Goal: Transaction & Acquisition: Purchase product/service

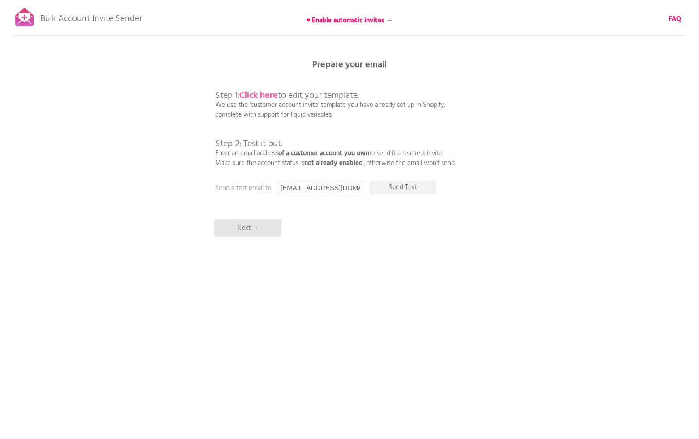
click at [249, 89] on b "Click here" at bounding box center [258, 96] width 38 height 14
click at [263, 228] on p "Next →" at bounding box center [247, 228] width 67 height 18
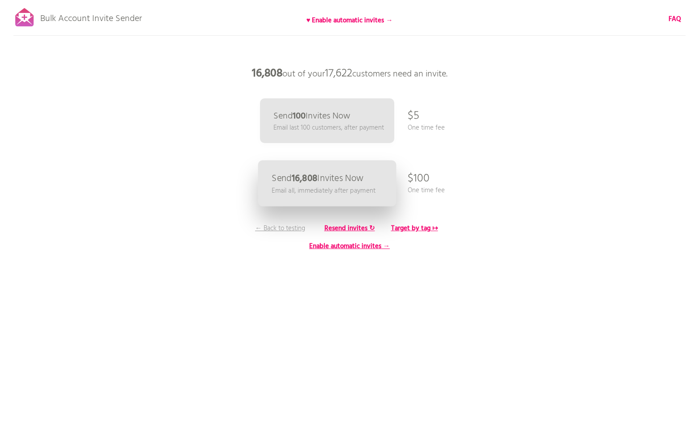
click at [356, 181] on p "Send 16,808 Invites Now" at bounding box center [318, 178] width 92 height 9
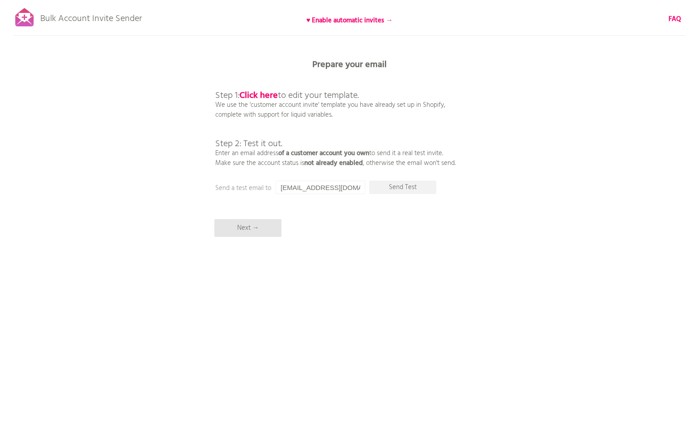
click at [413, 319] on html "Bulk Account Invite Sender ♥ Enable automatic invites → FAQ Synced all customer…" at bounding box center [349, 219] width 699 height 439
click at [248, 234] on p "Next →" at bounding box center [247, 228] width 67 height 18
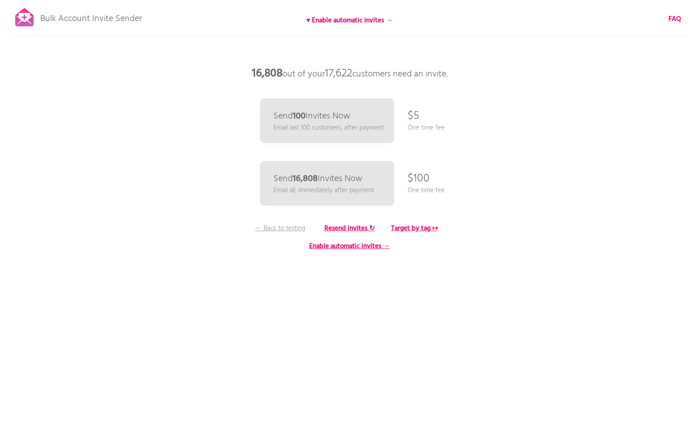
click at [417, 171] on p "$100" at bounding box center [419, 179] width 22 height 27
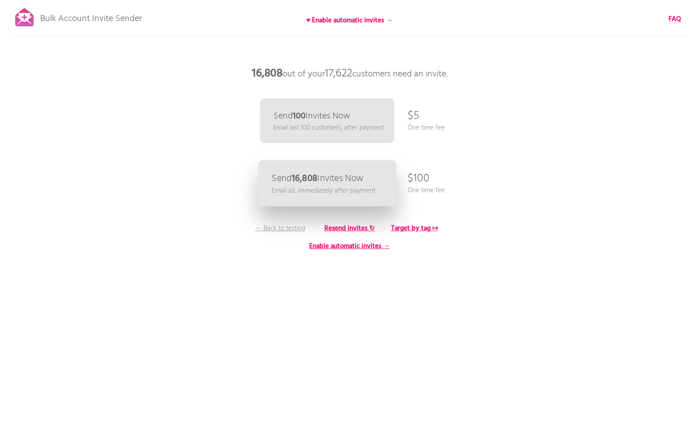
click at [382, 182] on link "Send 16,808 Invites Now Email all, immediately after payment" at bounding box center [327, 184] width 138 height 46
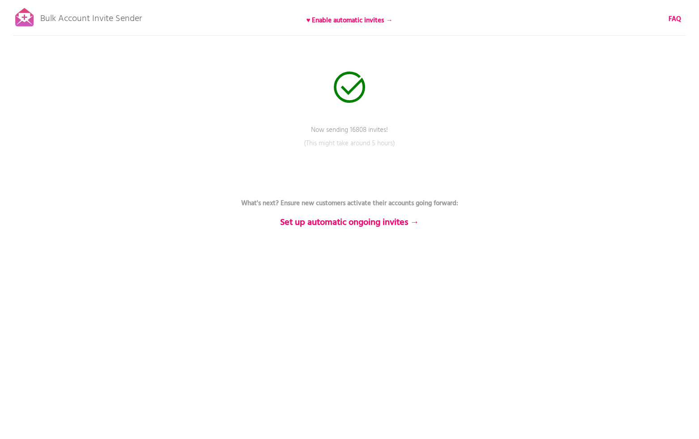
click at [362, 145] on p "(This might take around 5 hours)" at bounding box center [349, 150] width 268 height 22
click at [200, 170] on div "Bulk Account Invite Sender ♥ Enable automatic invites → FAQ Now sending 16808 i…" at bounding box center [349, 156] width 699 height 313
click at [361, 148] on p "(This might take around 5 hours)" at bounding box center [349, 150] width 268 height 22
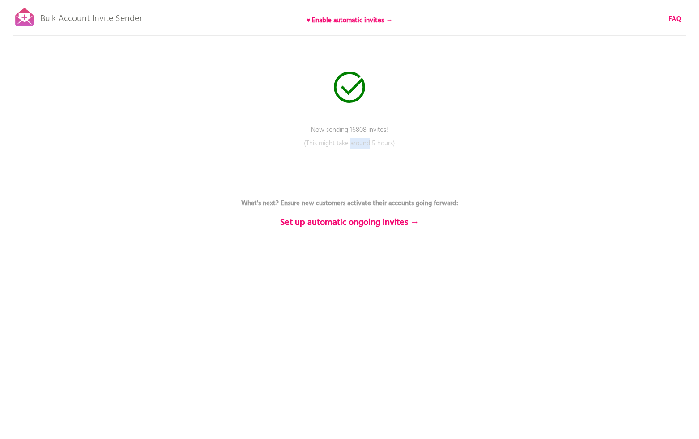
click at [361, 148] on p "(This might take around 5 hours)" at bounding box center [349, 150] width 268 height 22
copy div "(This might take around 5 hours)"
